Goal: Information Seeking & Learning: Learn about a topic

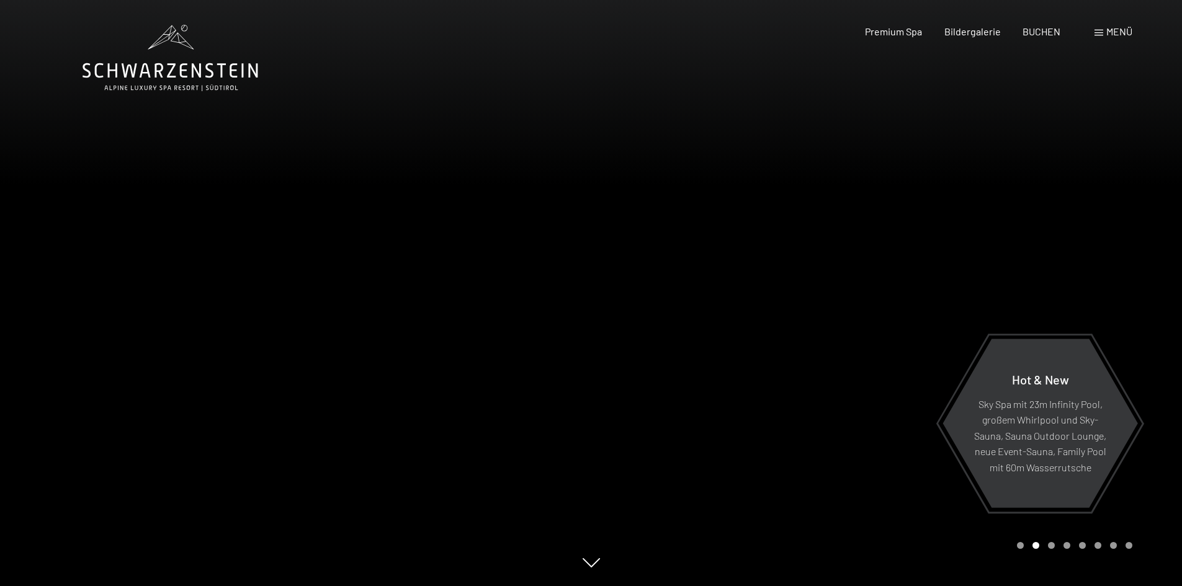
click at [1111, 34] on span "Menü" at bounding box center [1119, 31] width 26 height 12
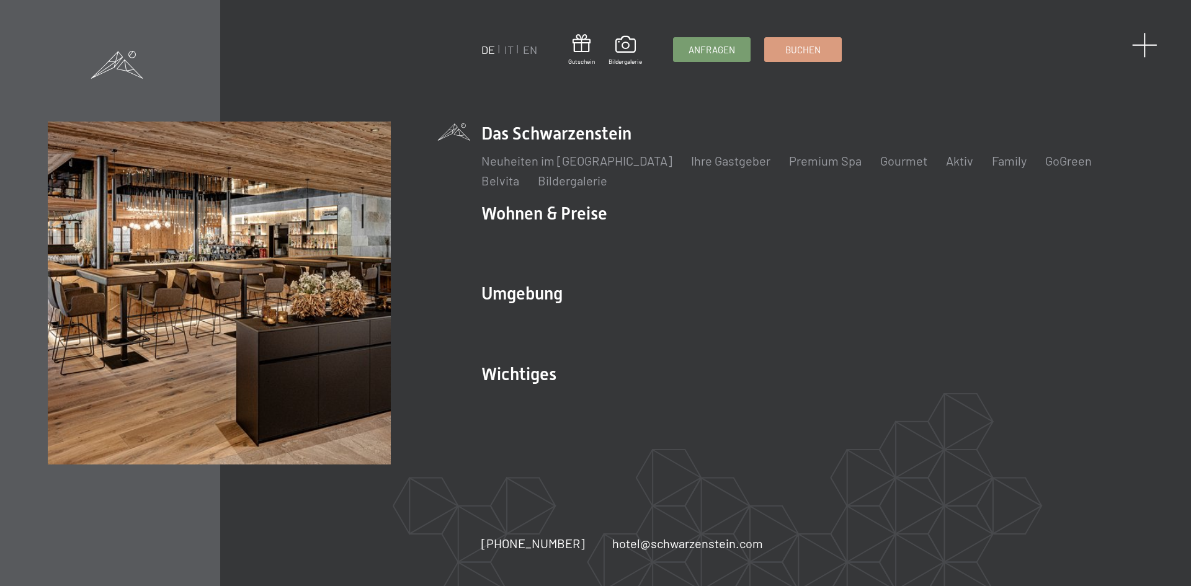
click at [1148, 46] on span at bounding box center [1144, 44] width 25 height 25
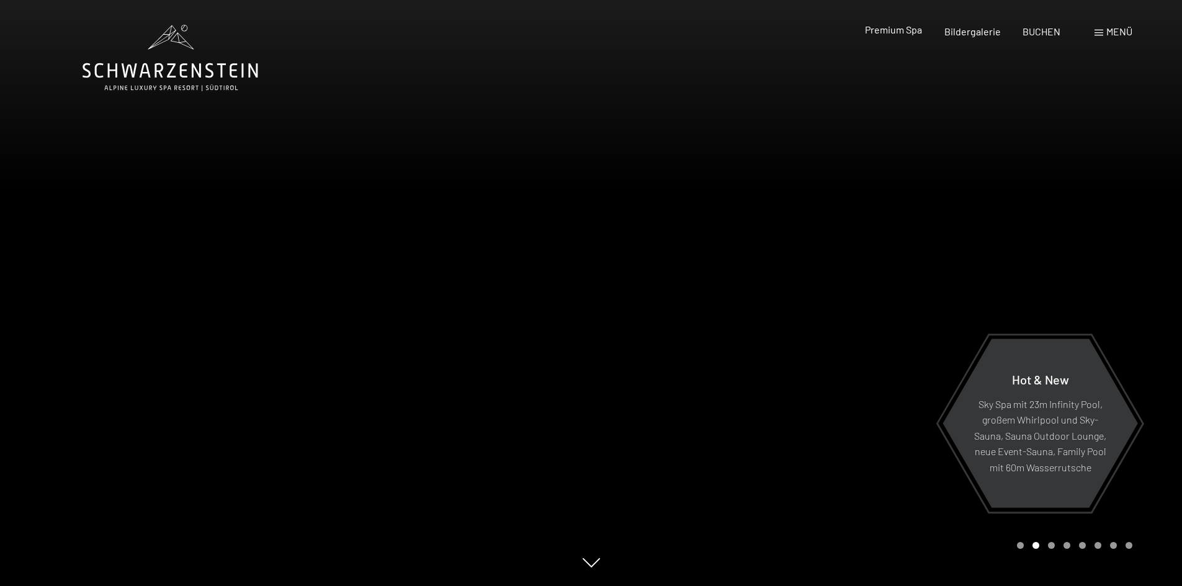
click at [917, 25] on span "Premium Spa" at bounding box center [893, 30] width 57 height 12
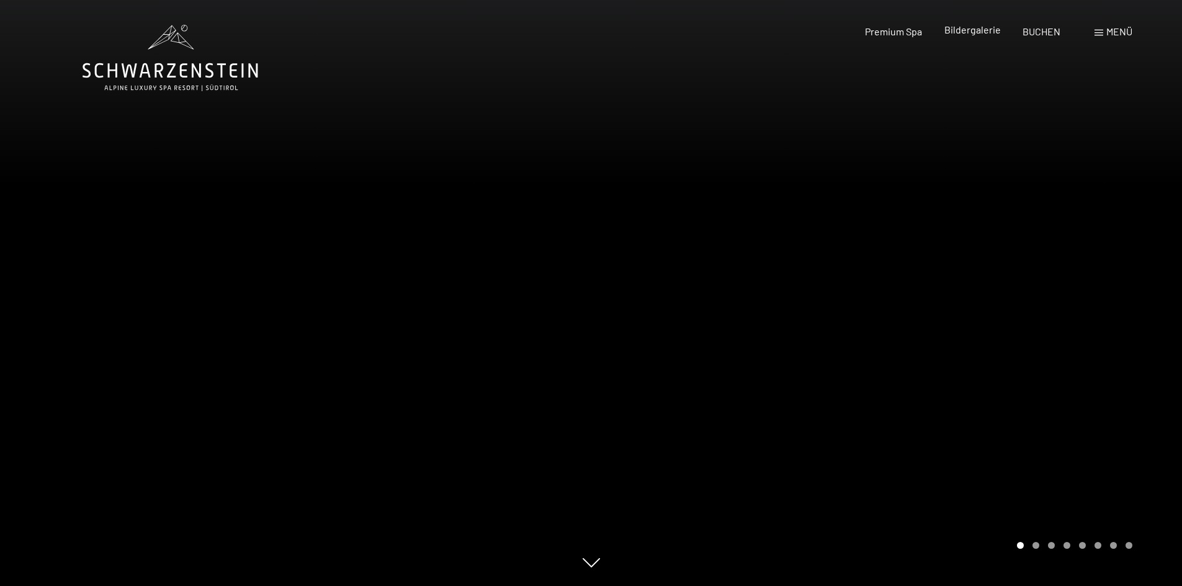
click at [982, 29] on span "Bildergalerie" at bounding box center [972, 30] width 56 height 12
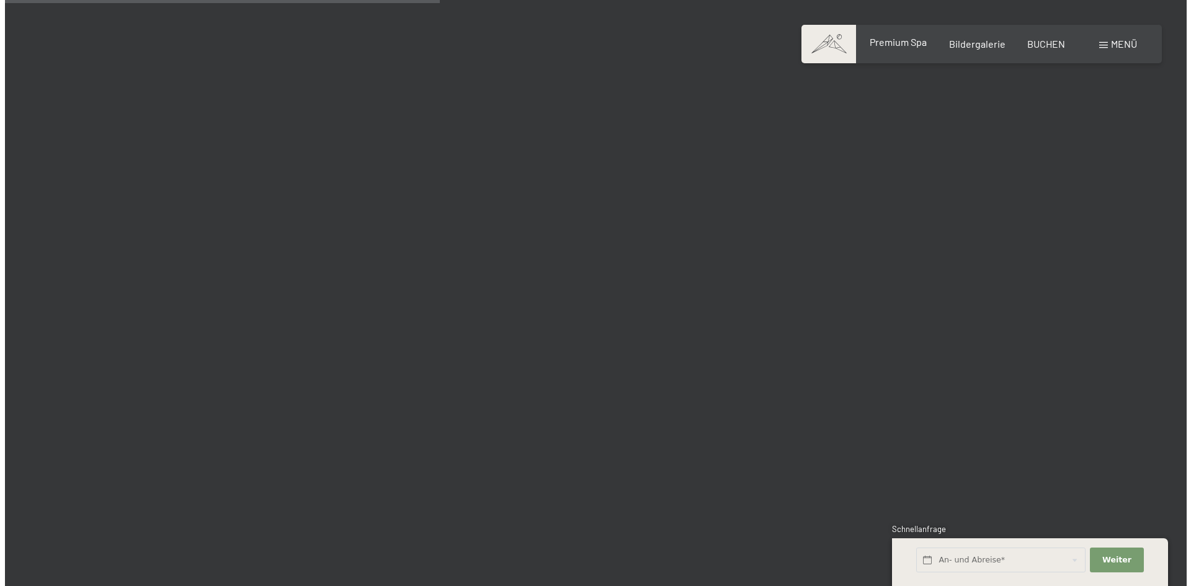
scroll to position [5768, 0]
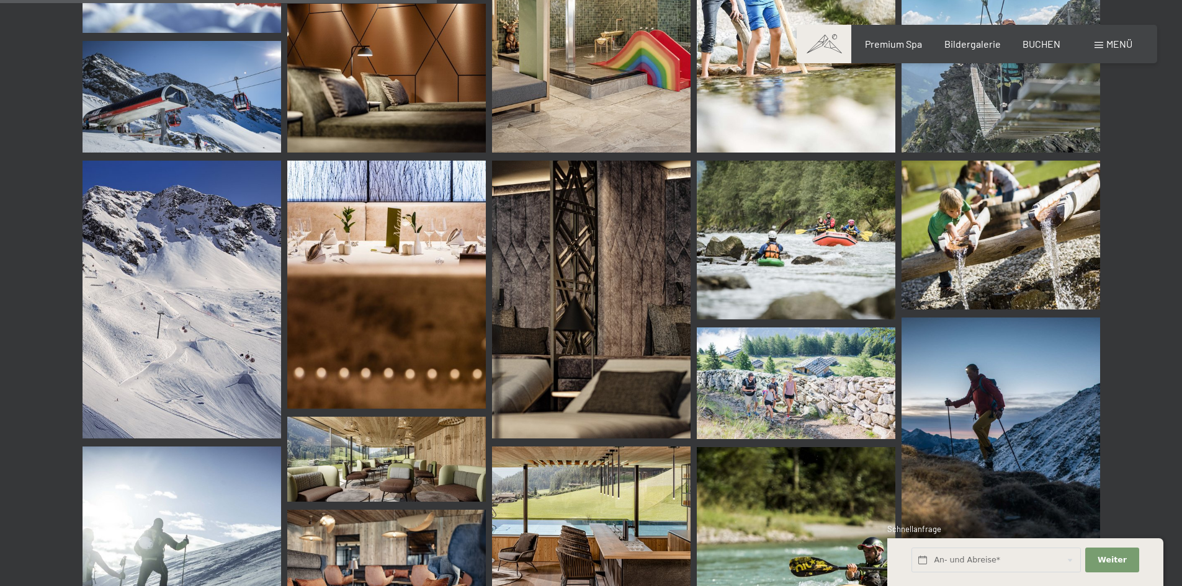
click at [1106, 43] on span "Menü" at bounding box center [1119, 44] width 26 height 12
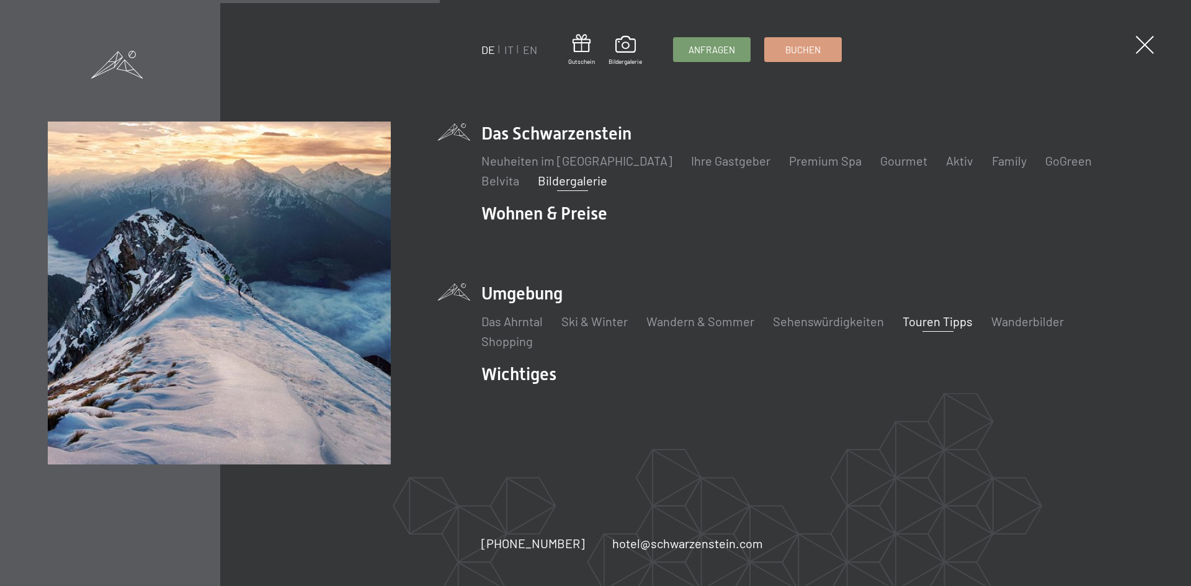
click at [934, 324] on link "Touren Tipps" at bounding box center [937, 321] width 70 height 15
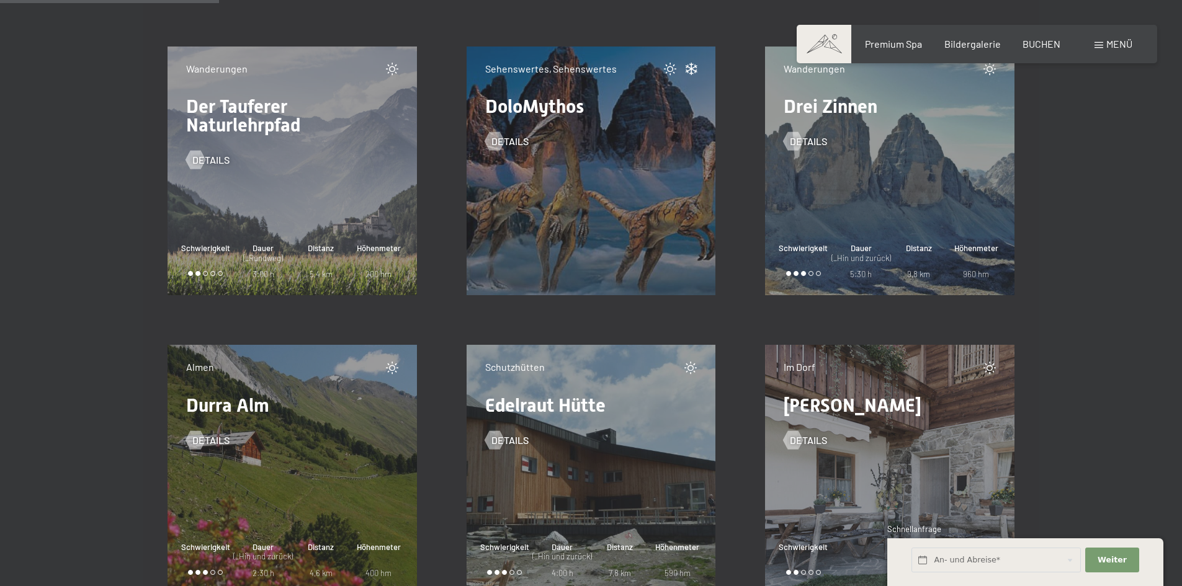
scroll to position [3908, 0]
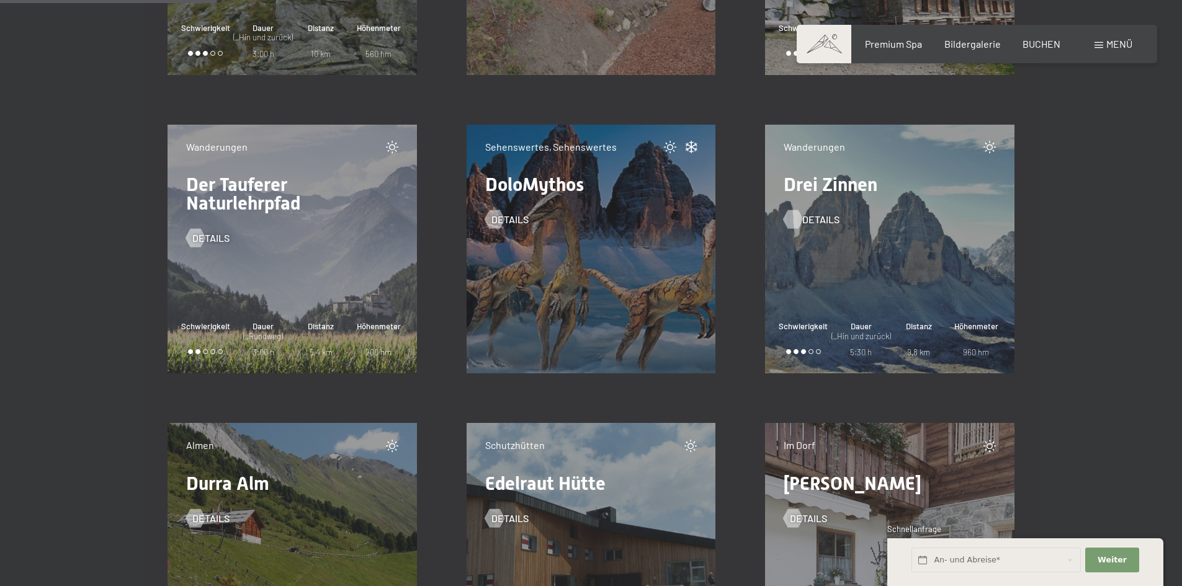
click at [817, 218] on span "Details" at bounding box center [820, 220] width 37 height 14
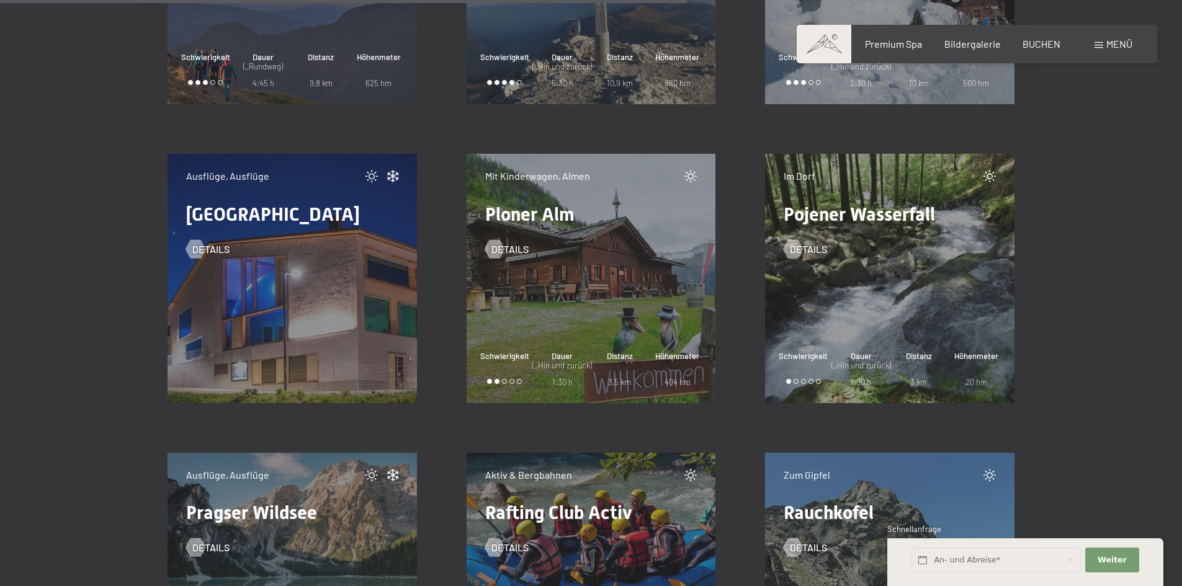
scroll to position [12405, 0]
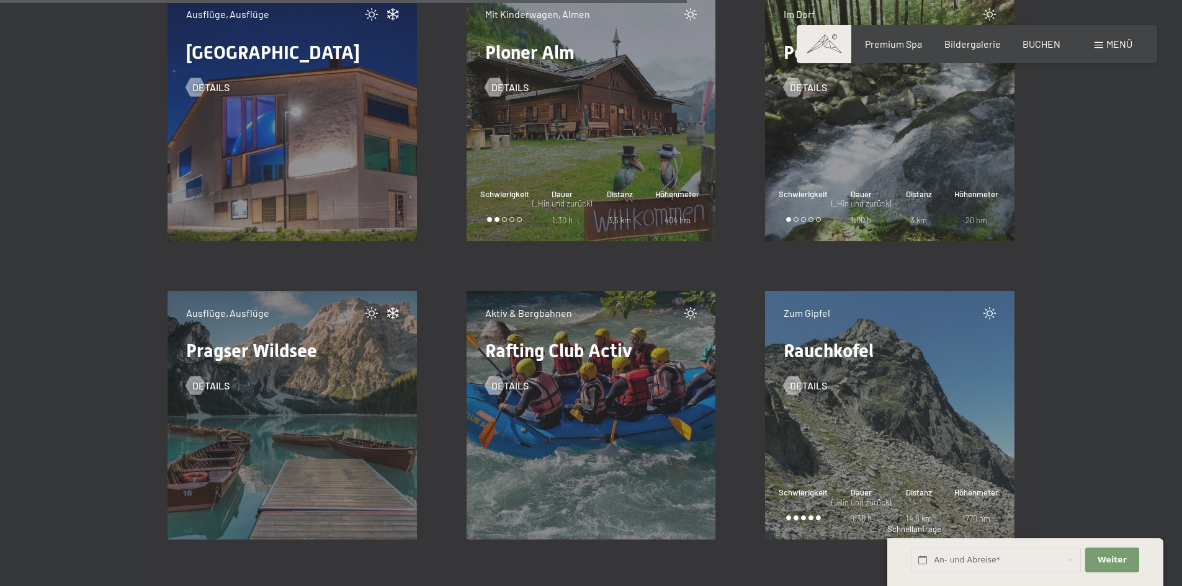
click at [212, 378] on div "Details" at bounding box center [292, 376] width 212 height 32
click at [212, 387] on span "Details" at bounding box center [223, 386] width 37 height 14
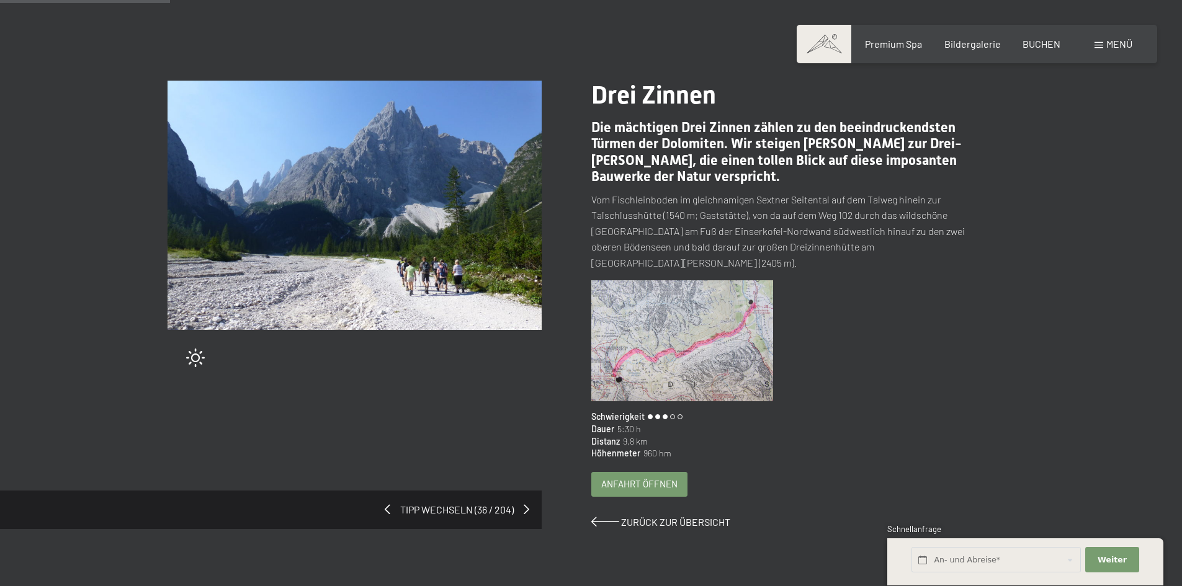
scroll to position [124, 0]
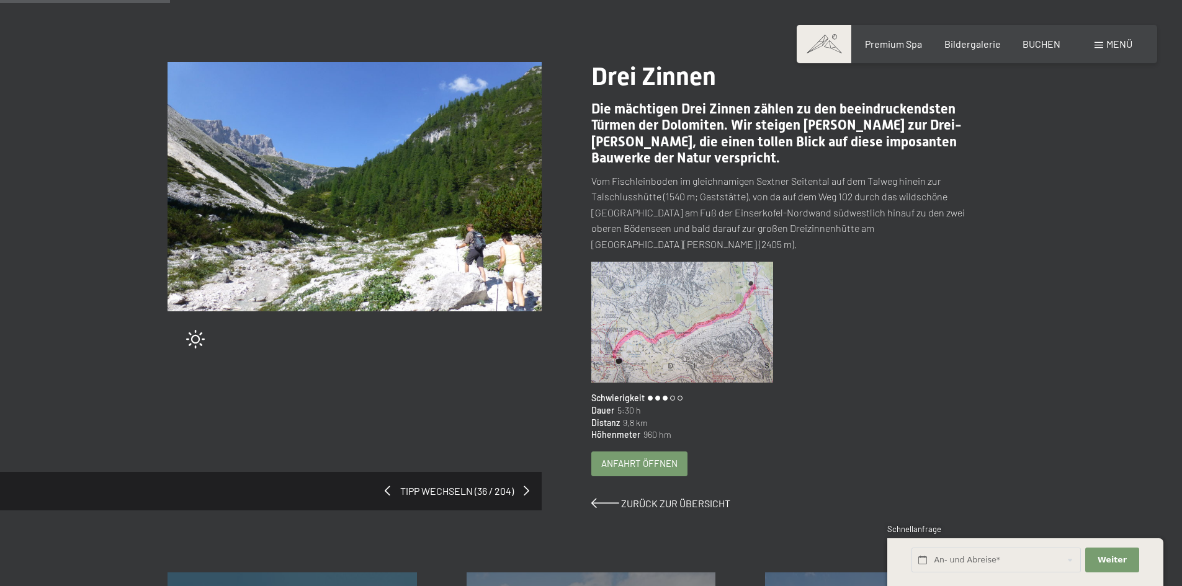
click at [637, 457] on span "Anfahrt öffnen" at bounding box center [639, 463] width 76 height 13
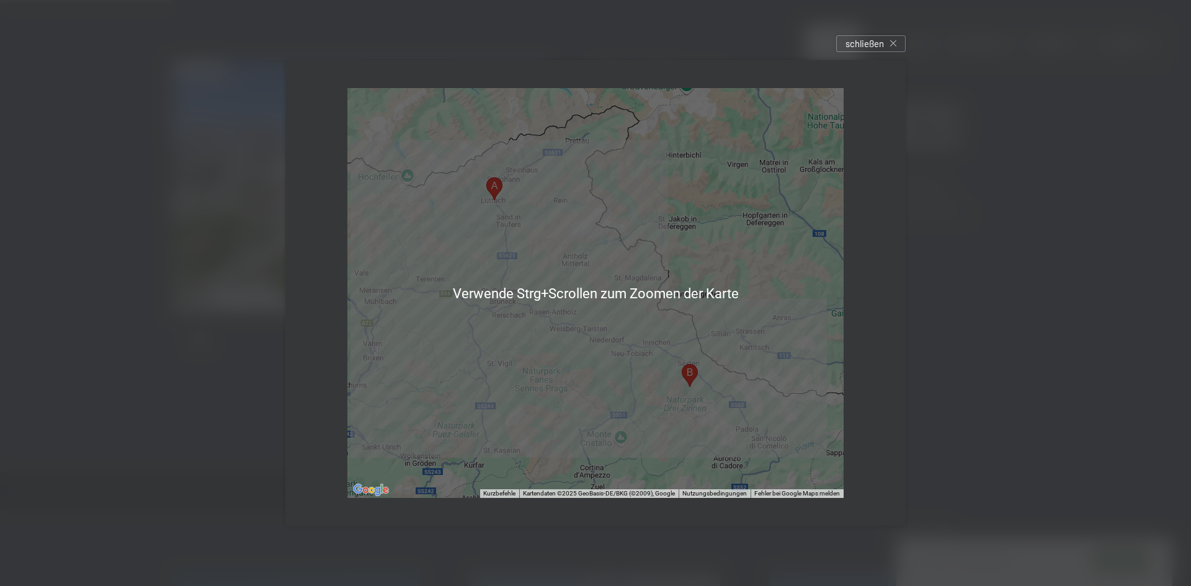
click at [569, 376] on div at bounding box center [595, 293] width 496 height 411
click at [590, 251] on div at bounding box center [595, 293] width 496 height 411
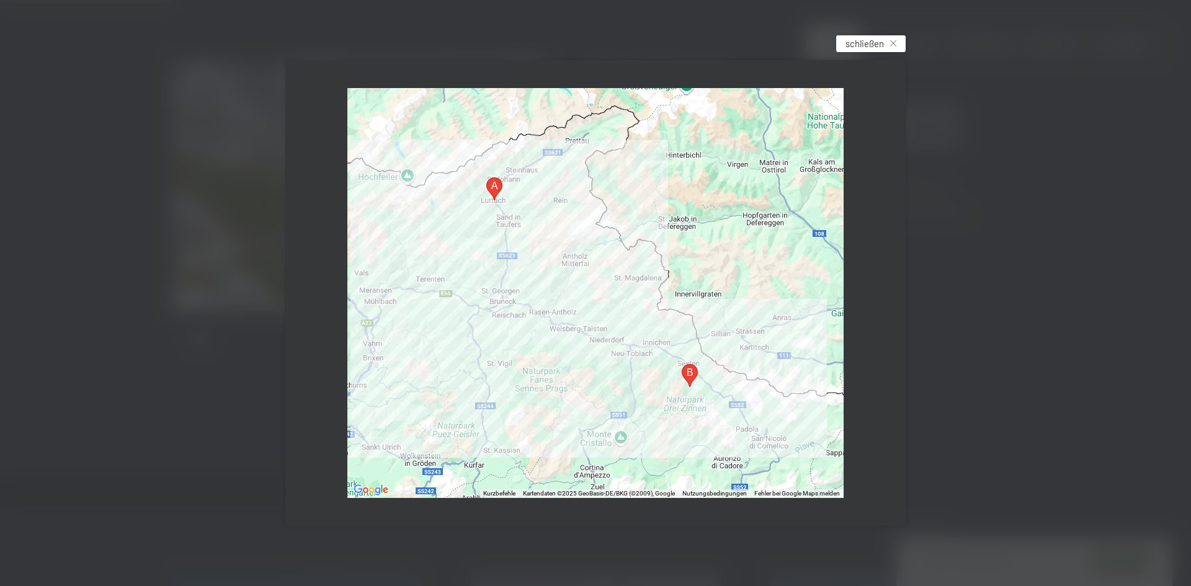
click at [876, 41] on span "schließen" at bounding box center [864, 43] width 38 height 13
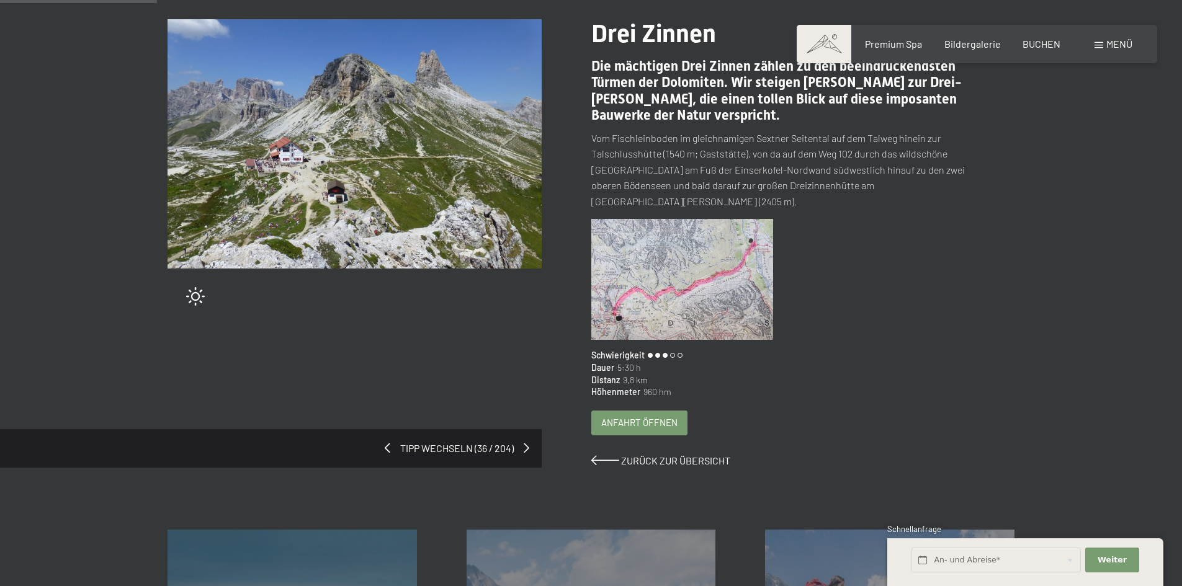
scroll to position [186, 0]
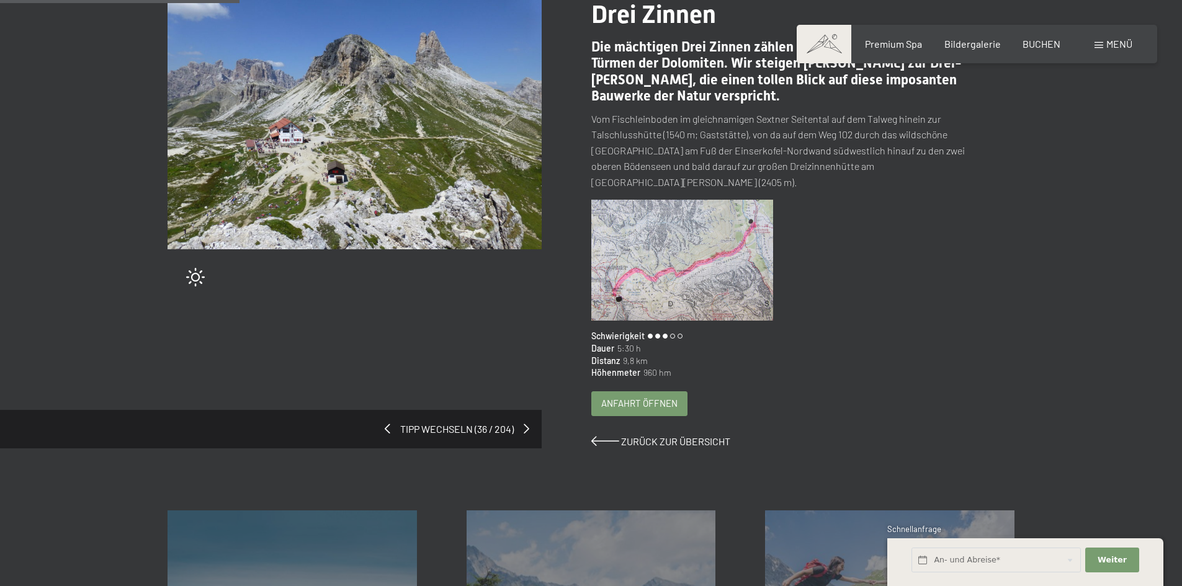
click at [642, 365] on div "Drei Zinnen Die mächtigen Drei Zinnen zählen zu den beeindruckendsten Türmen de…" at bounding box center [803, 224] width 424 height 448
click at [642, 390] on div "Anfahrt öffnen" at bounding box center [639, 402] width 95 height 24
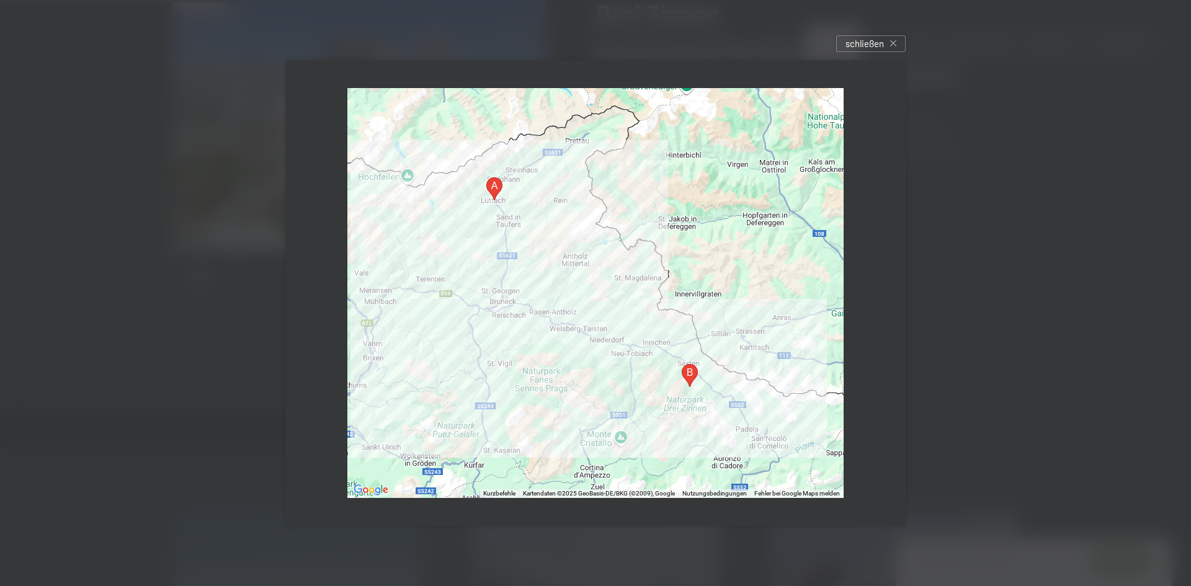
click at [642, 376] on div at bounding box center [595, 293] width 496 height 411
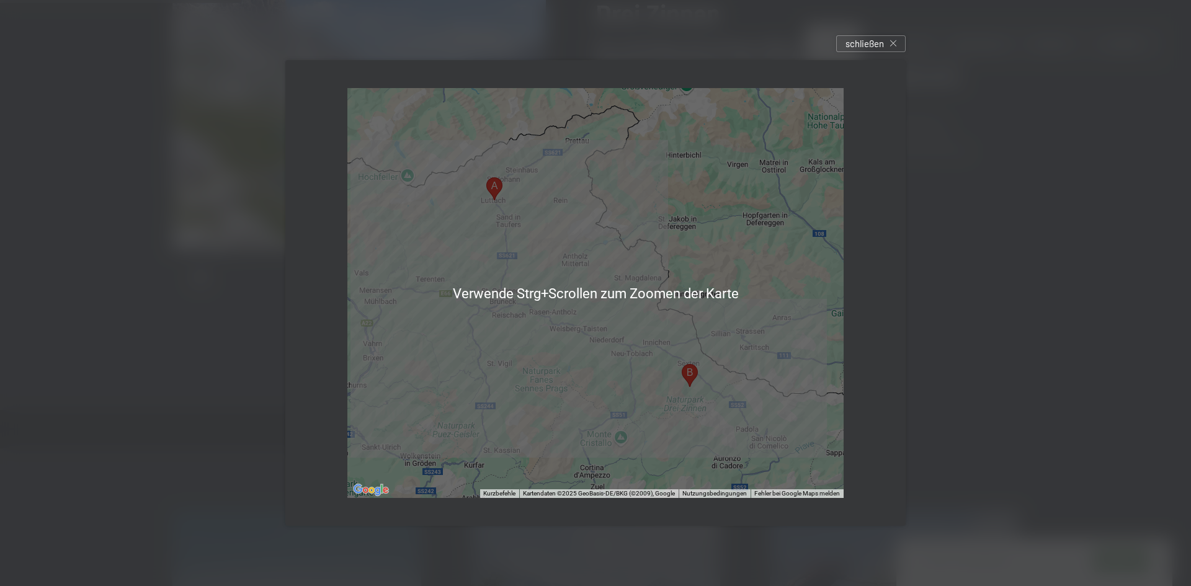
click at [617, 360] on div at bounding box center [595, 293] width 496 height 411
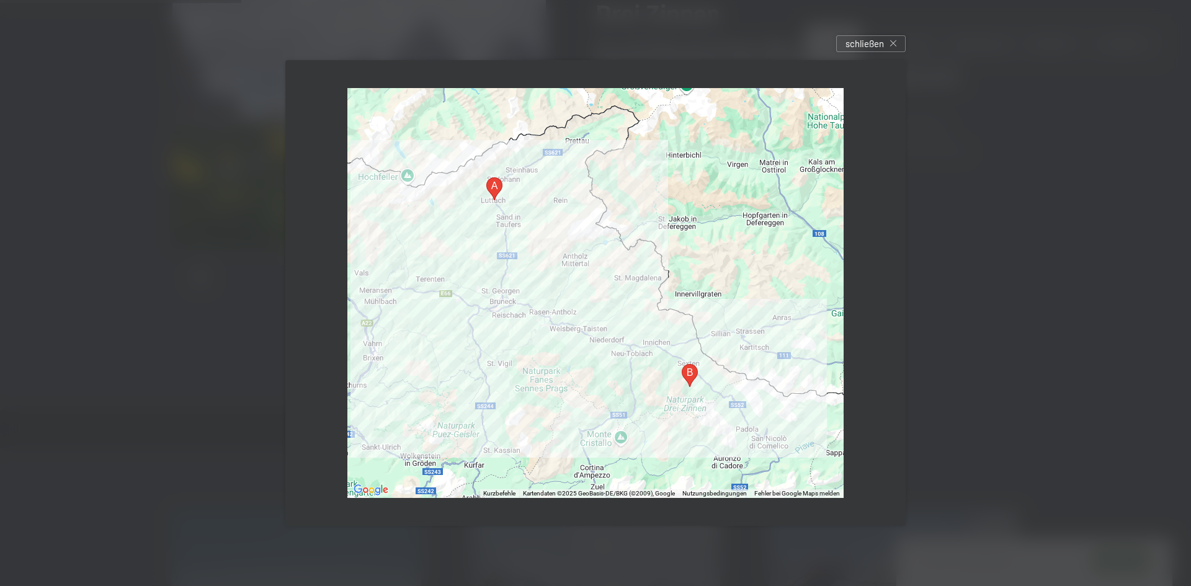
click at [500, 255] on div at bounding box center [595, 293] width 496 height 411
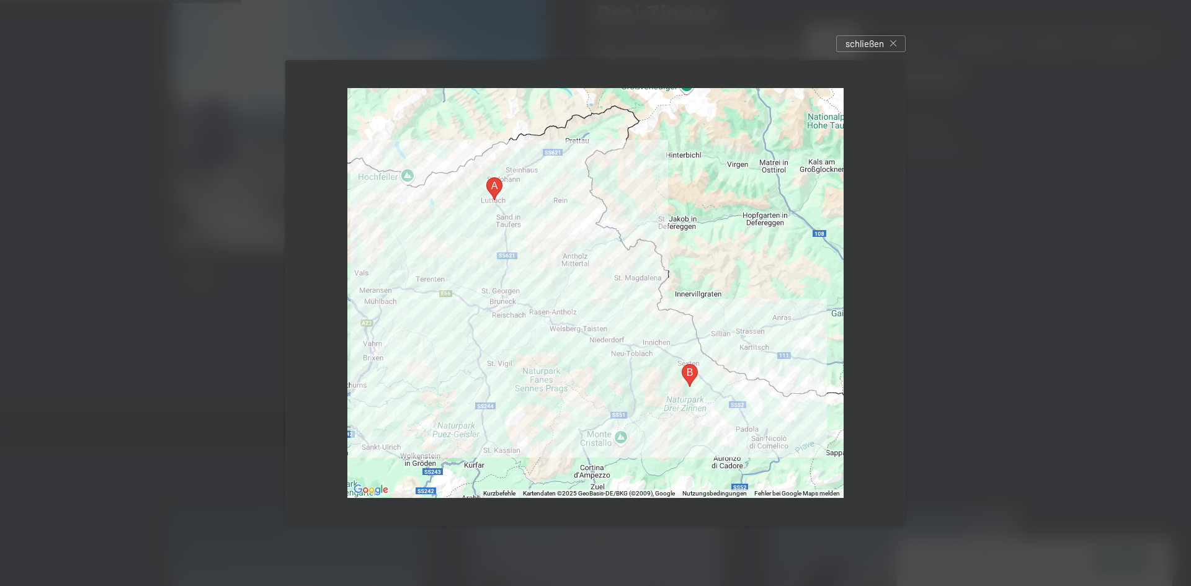
click at [1004, 264] on div at bounding box center [595, 293] width 1191 height 586
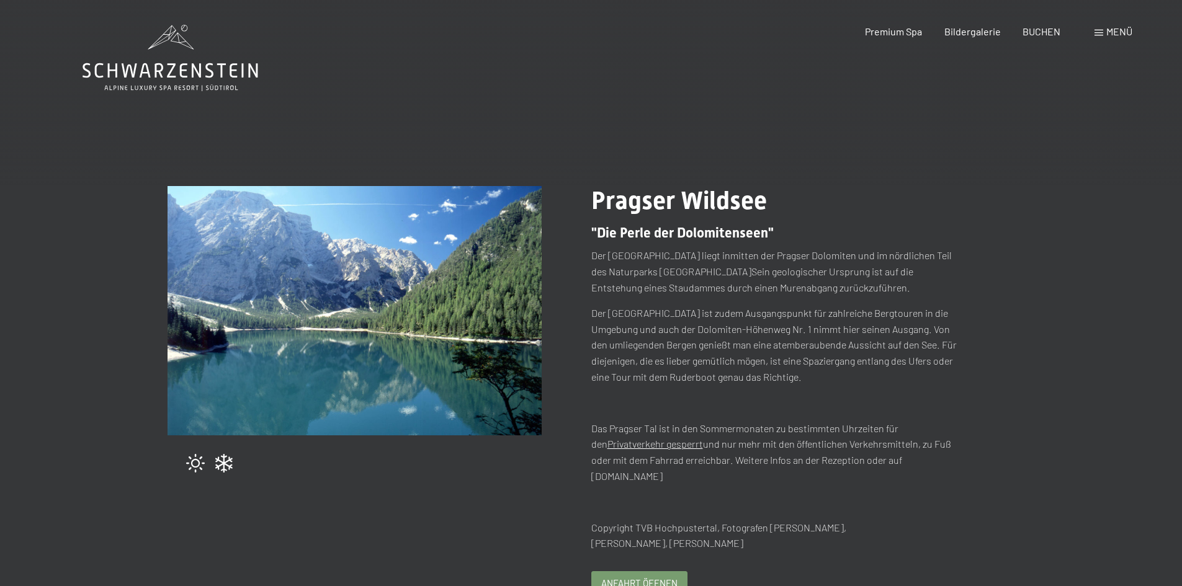
click at [639, 572] on div "Anfahrt öffnen" at bounding box center [639, 584] width 95 height 24
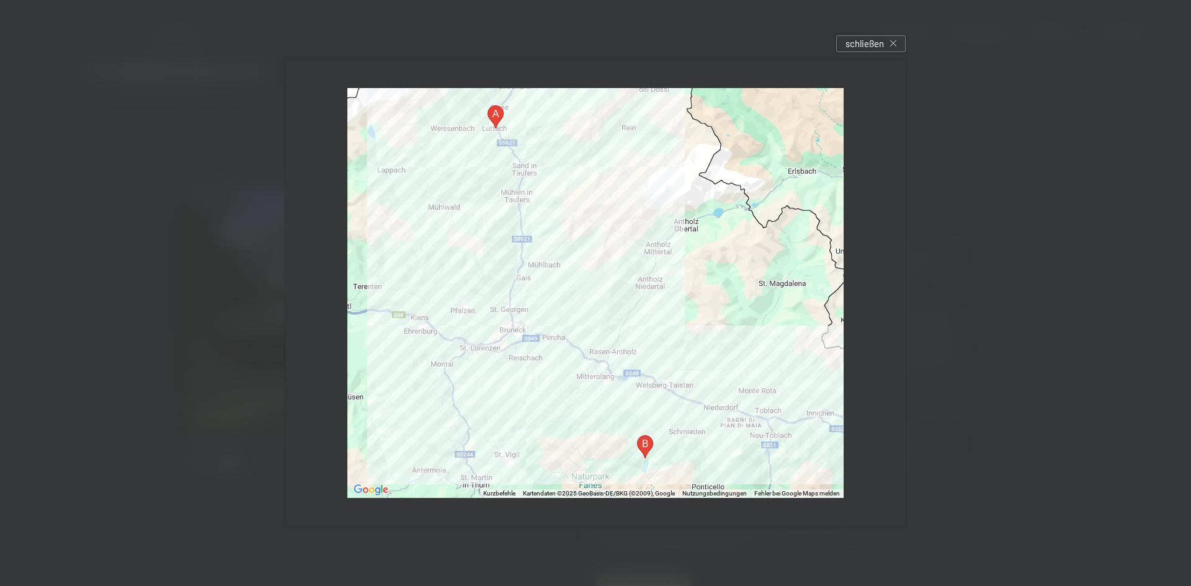
click at [1002, 190] on div at bounding box center [595, 293] width 1191 height 586
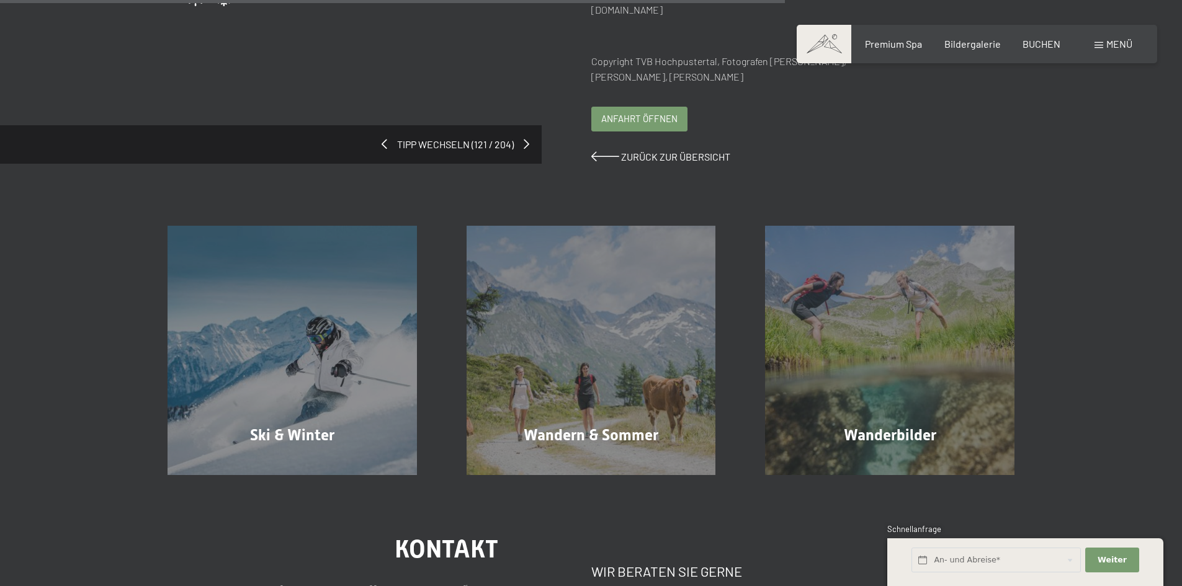
scroll to position [620, 0]
